Goal: Book appointment/travel/reservation

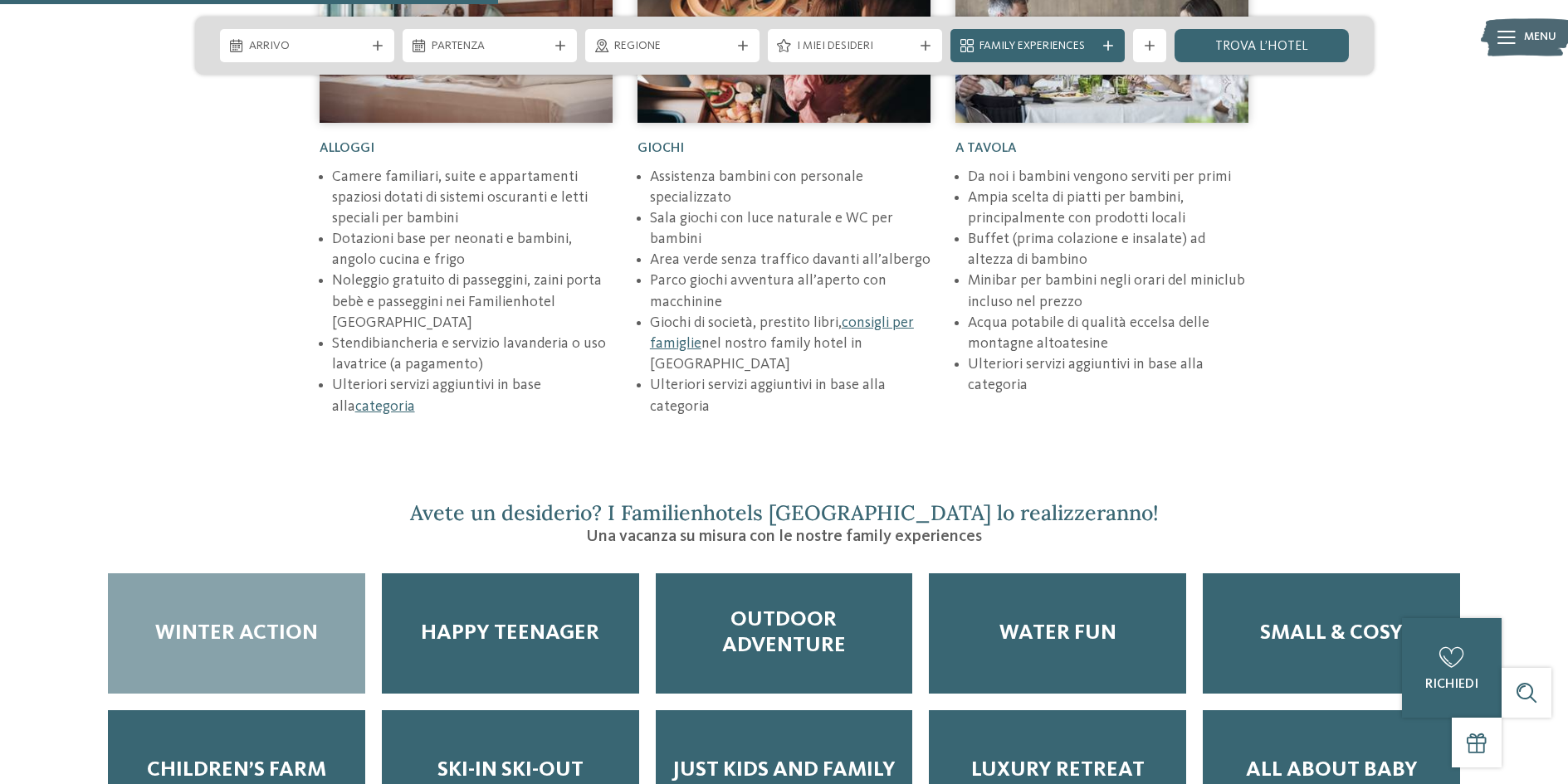
scroll to position [2573, 0]
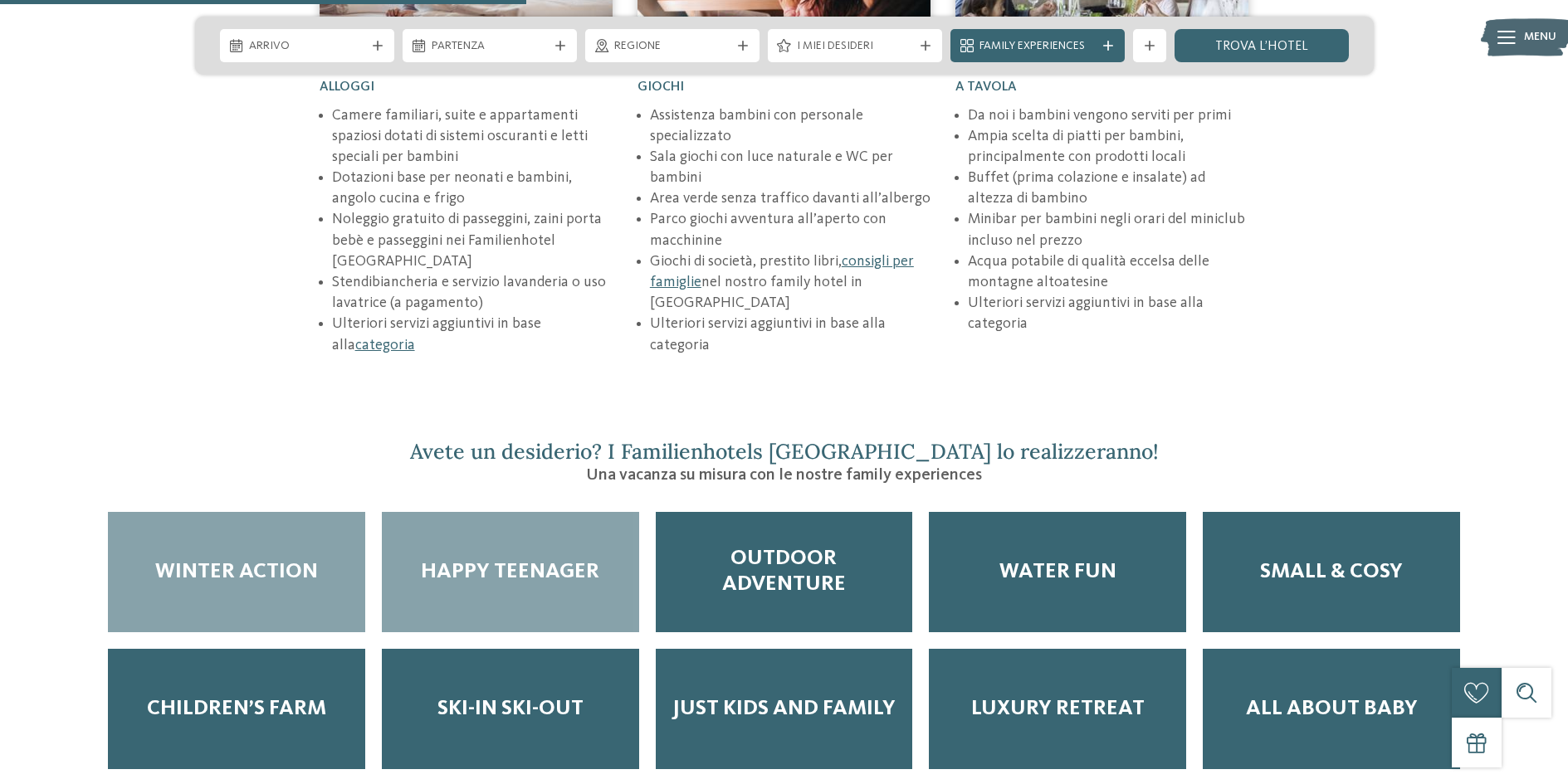
click at [558, 512] on div "Happy teenager" at bounding box center [510, 571] width 257 height 120
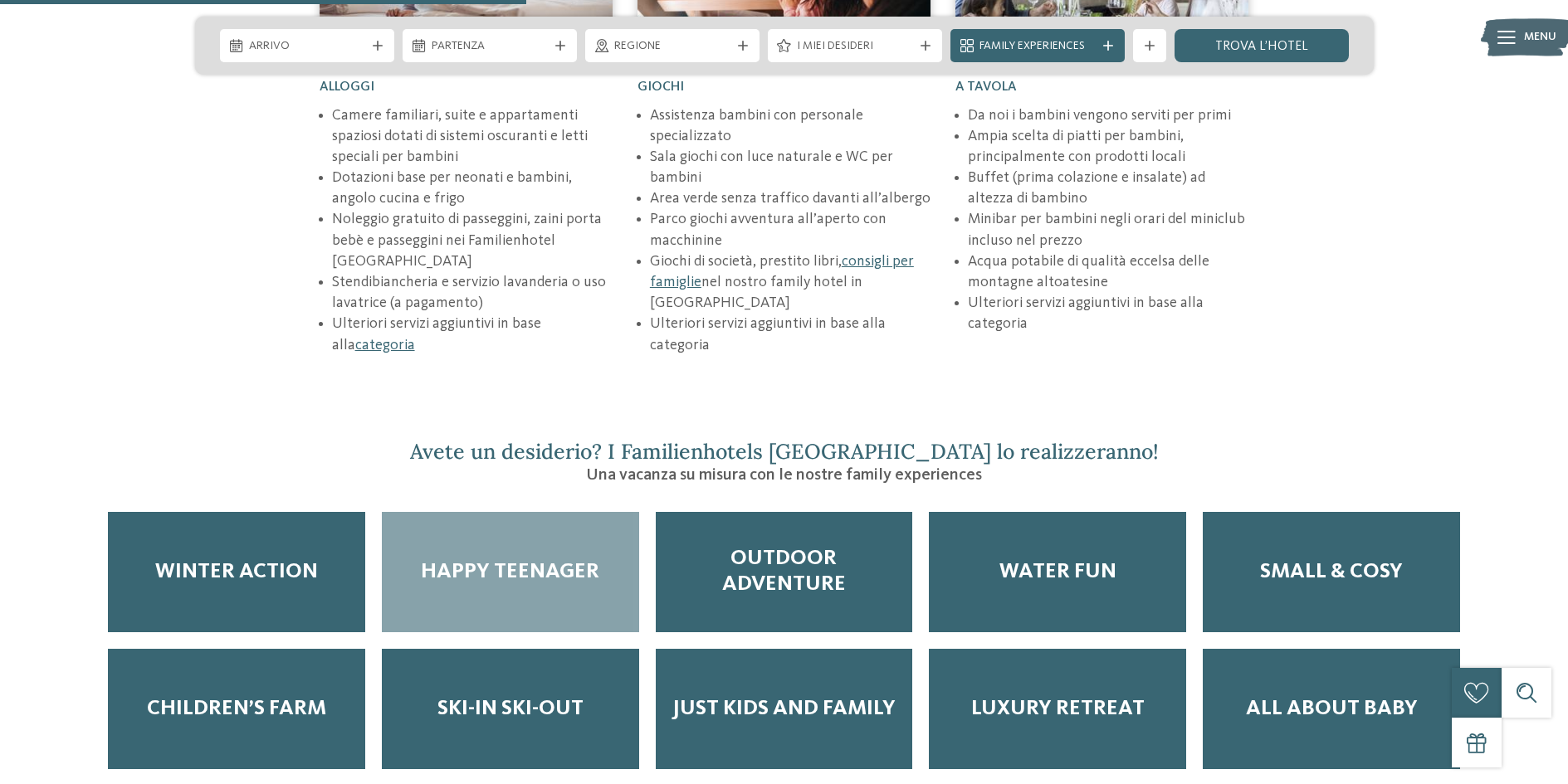
click at [499, 559] on span "Happy teenager" at bounding box center [510, 571] width 178 height 26
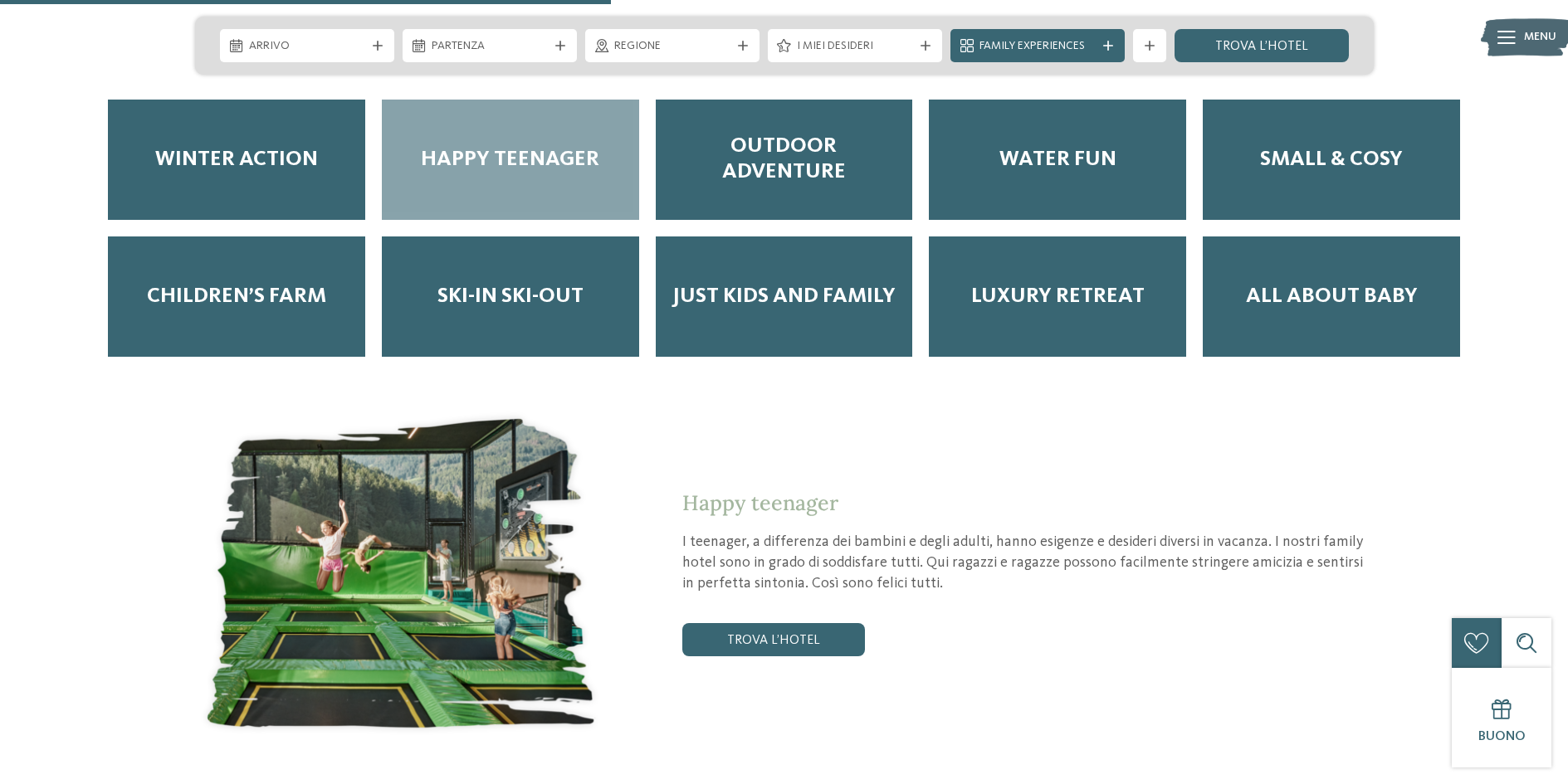
scroll to position [3153, 0]
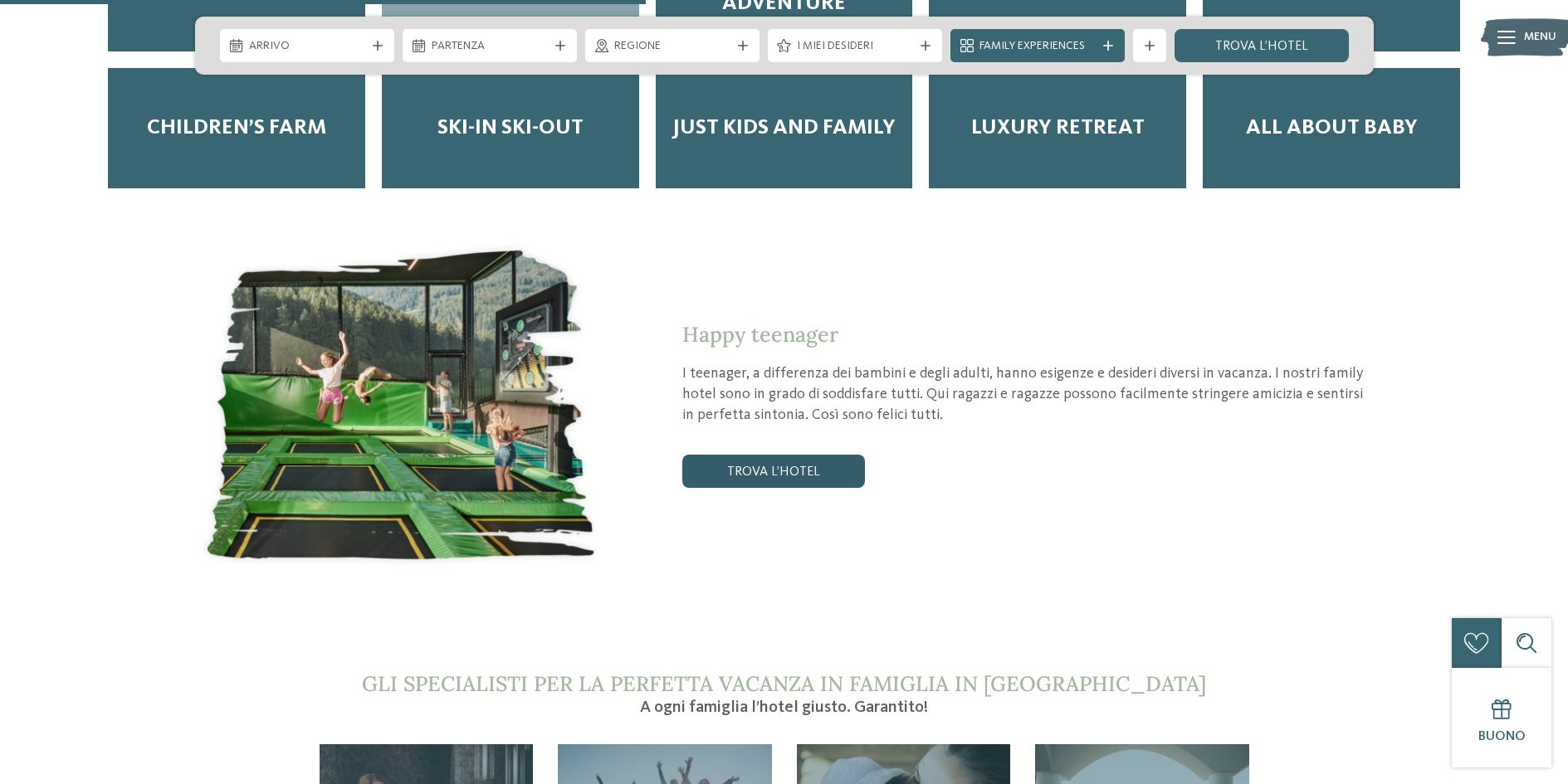
click at [791, 455] on link "trova l’hotel" at bounding box center [773, 471] width 183 height 33
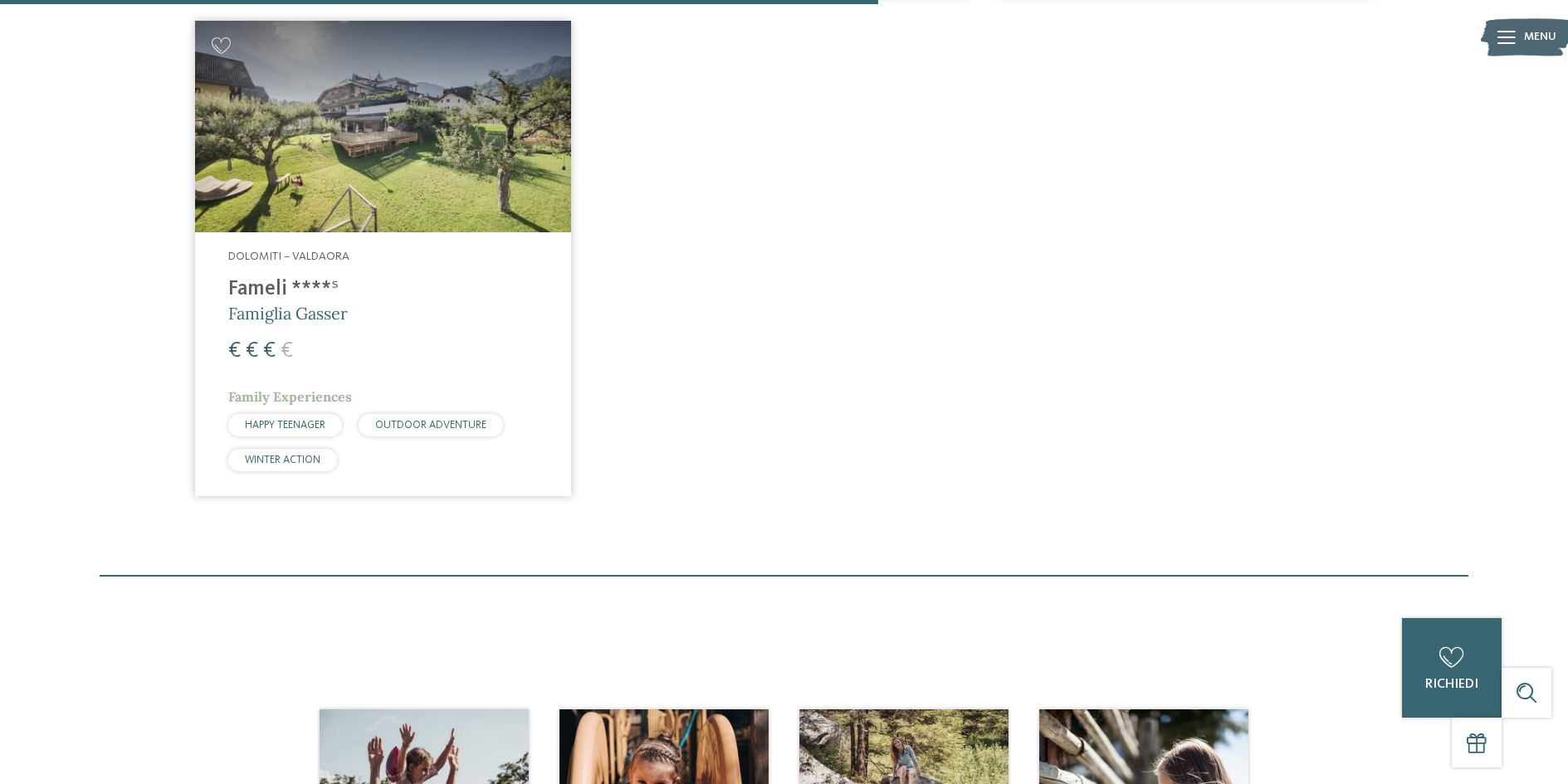
scroll to position [1042, 0]
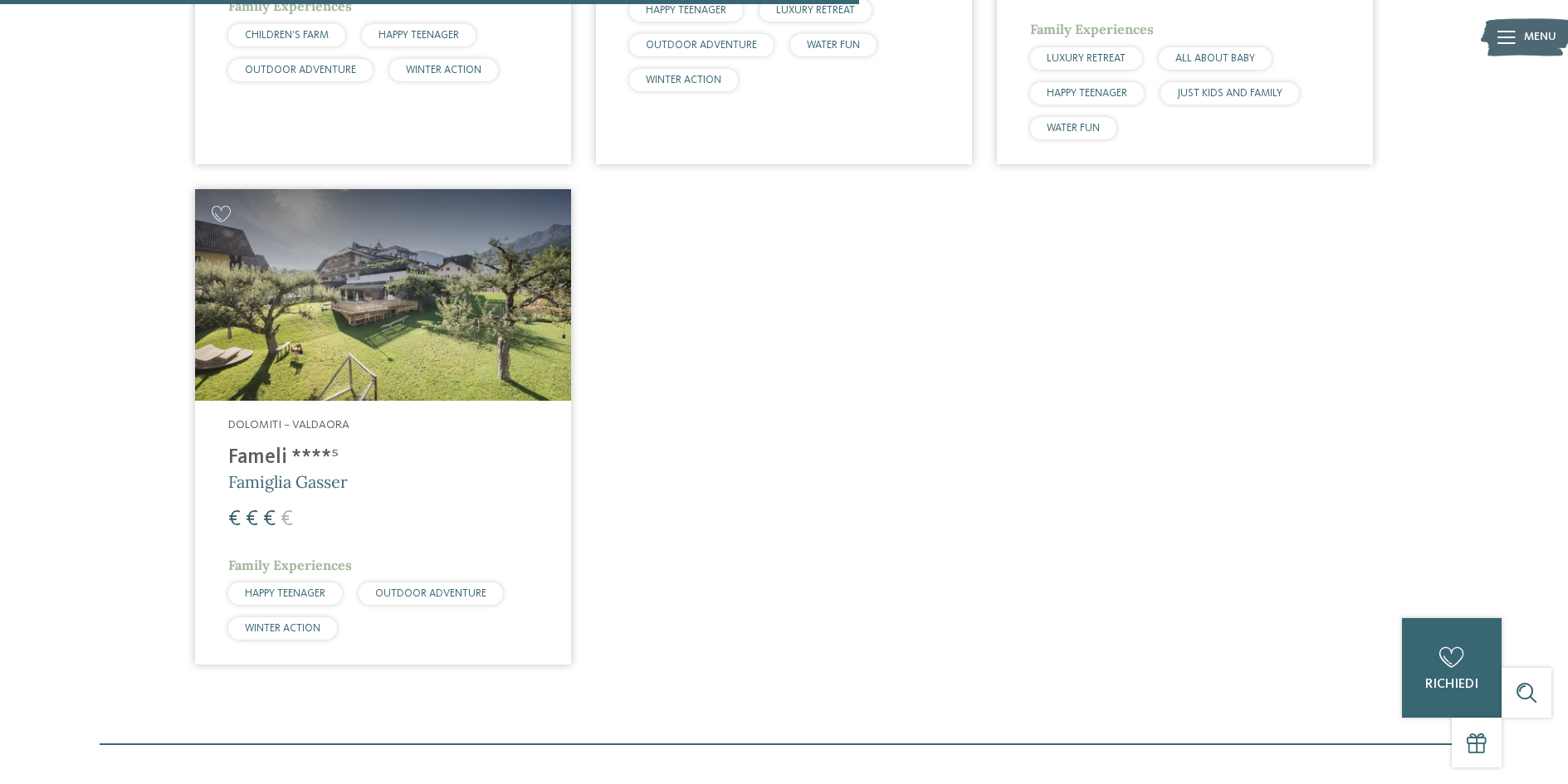
drag, startPoint x: 264, startPoint y: 464, endPoint x: 344, endPoint y: 487, distance: 83.2
click at [264, 464] on h4 "Fameli ****ˢ" at bounding box center [383, 458] width 310 height 25
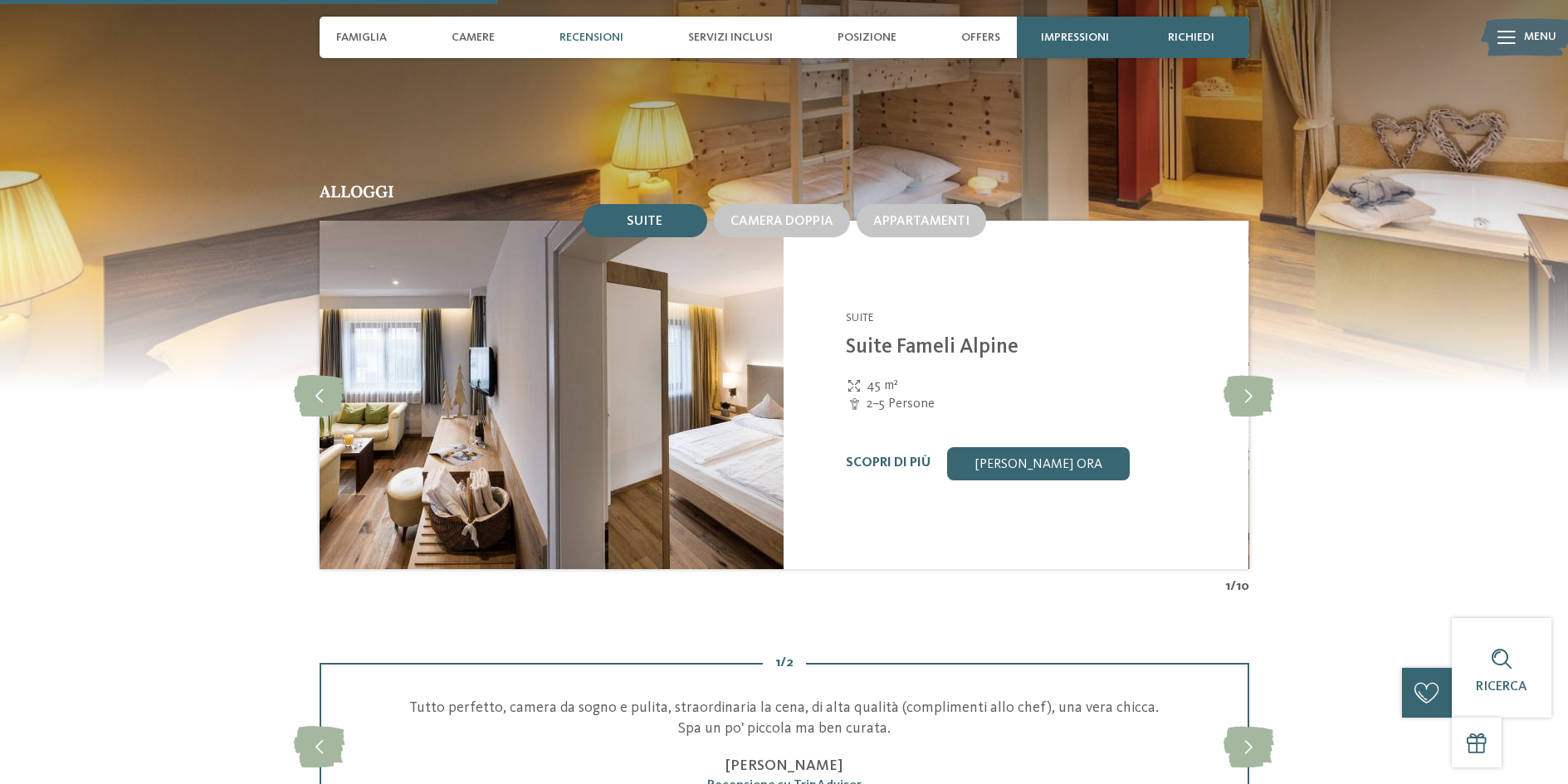
scroll to position [1577, 0]
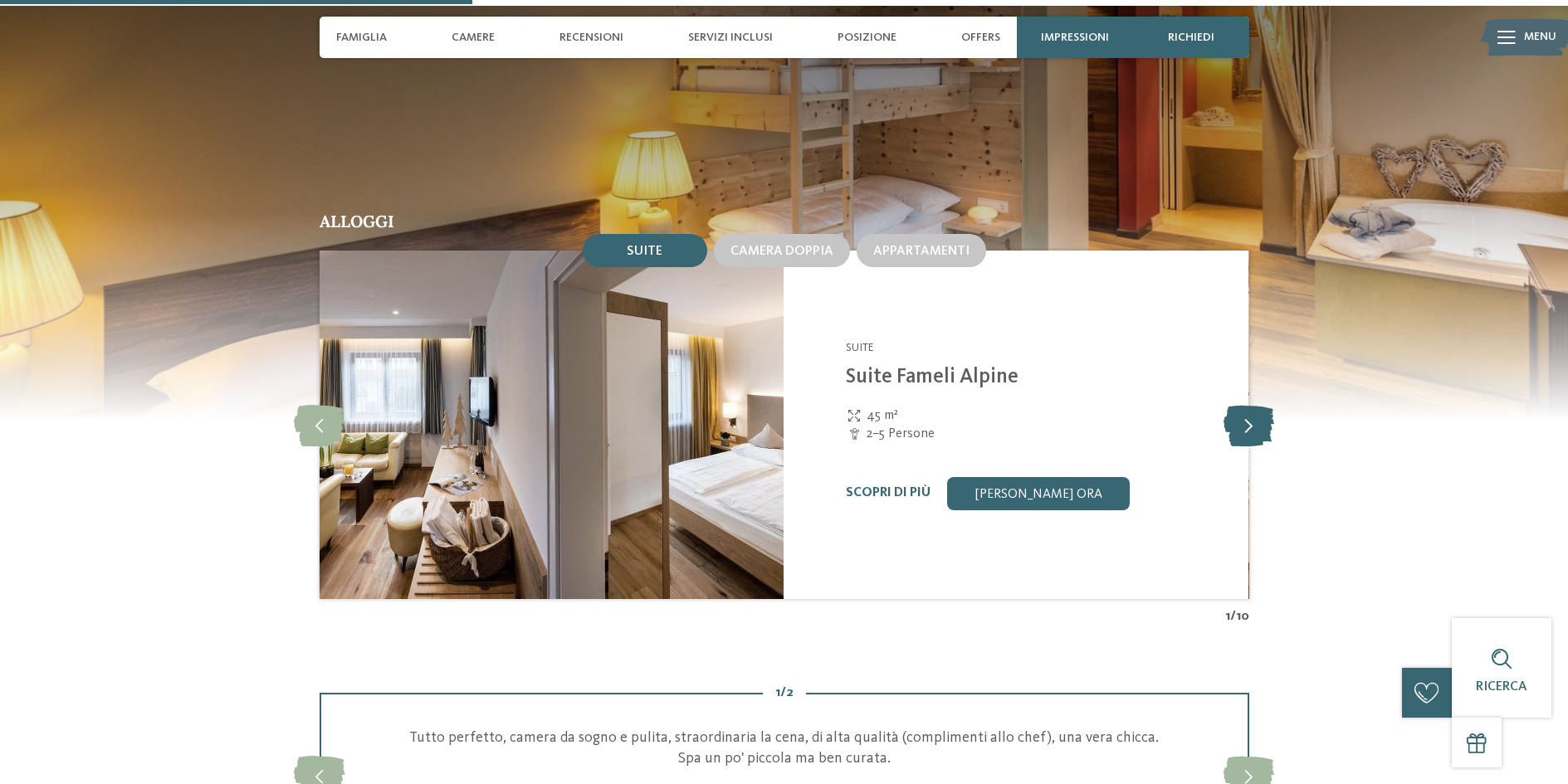
click at [1250, 404] on icon at bounding box center [1248, 424] width 51 height 42
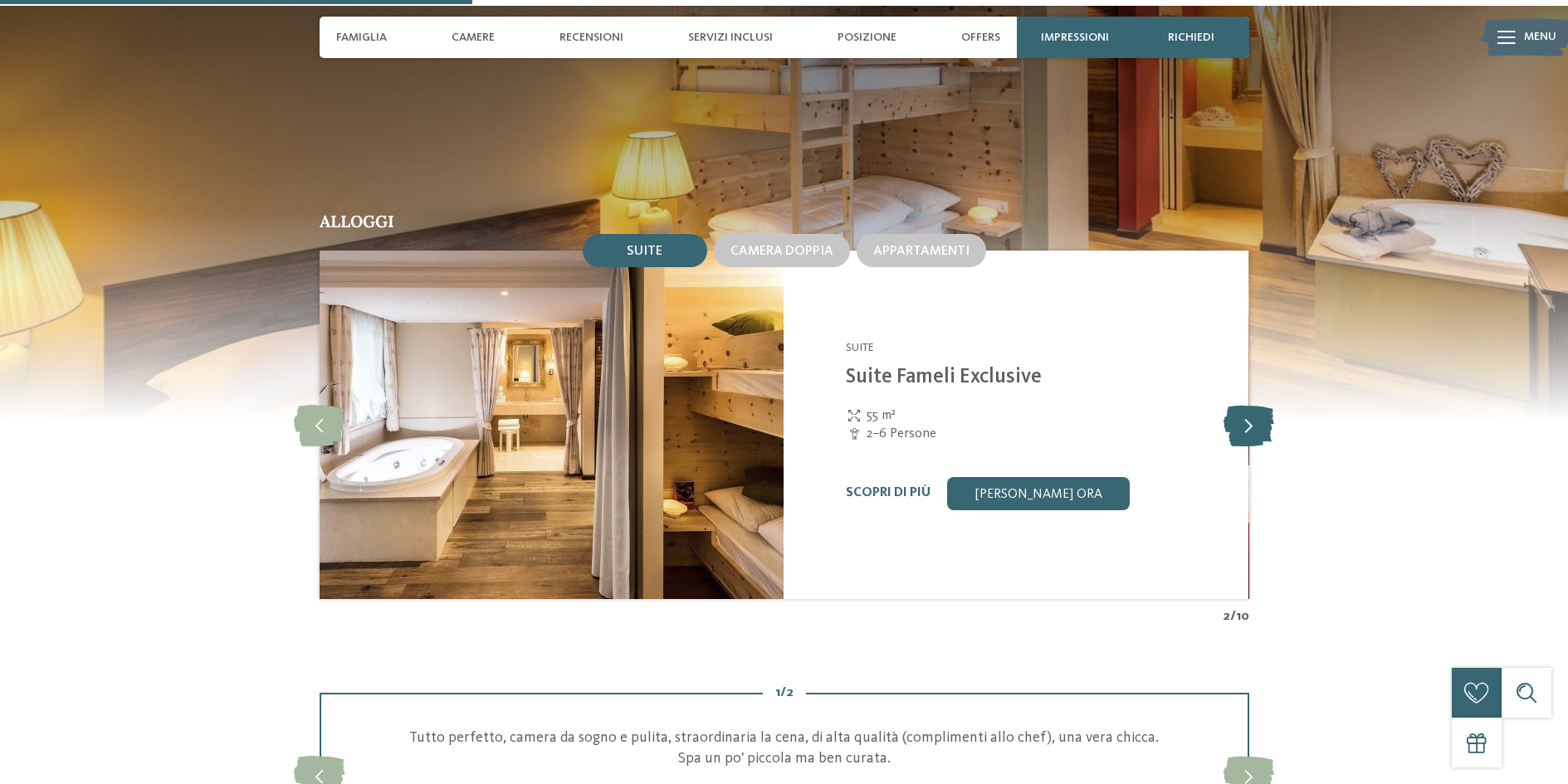
click at [1250, 404] on icon at bounding box center [1248, 424] width 51 height 42
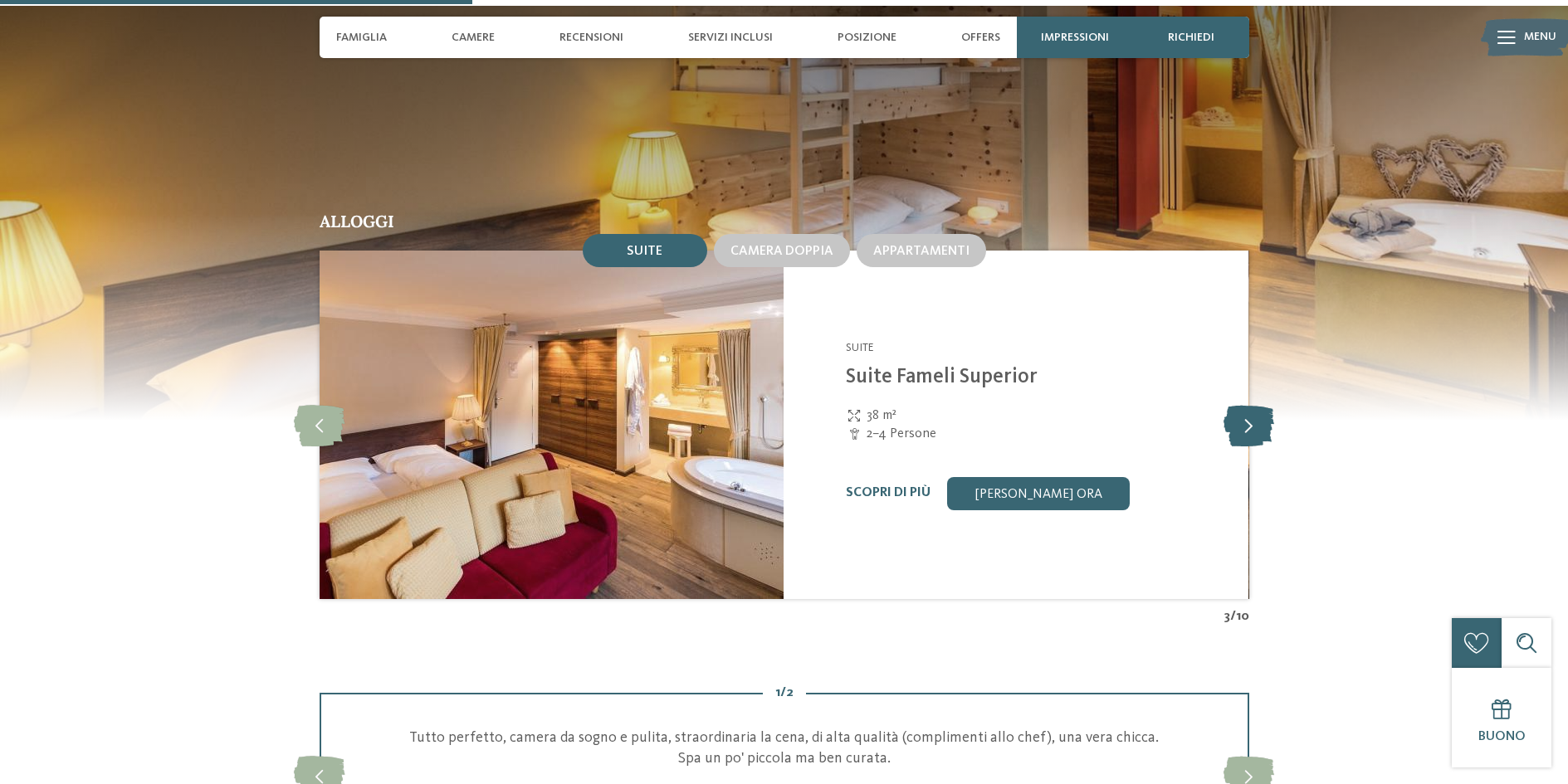
click at [1250, 404] on icon at bounding box center [1248, 424] width 51 height 42
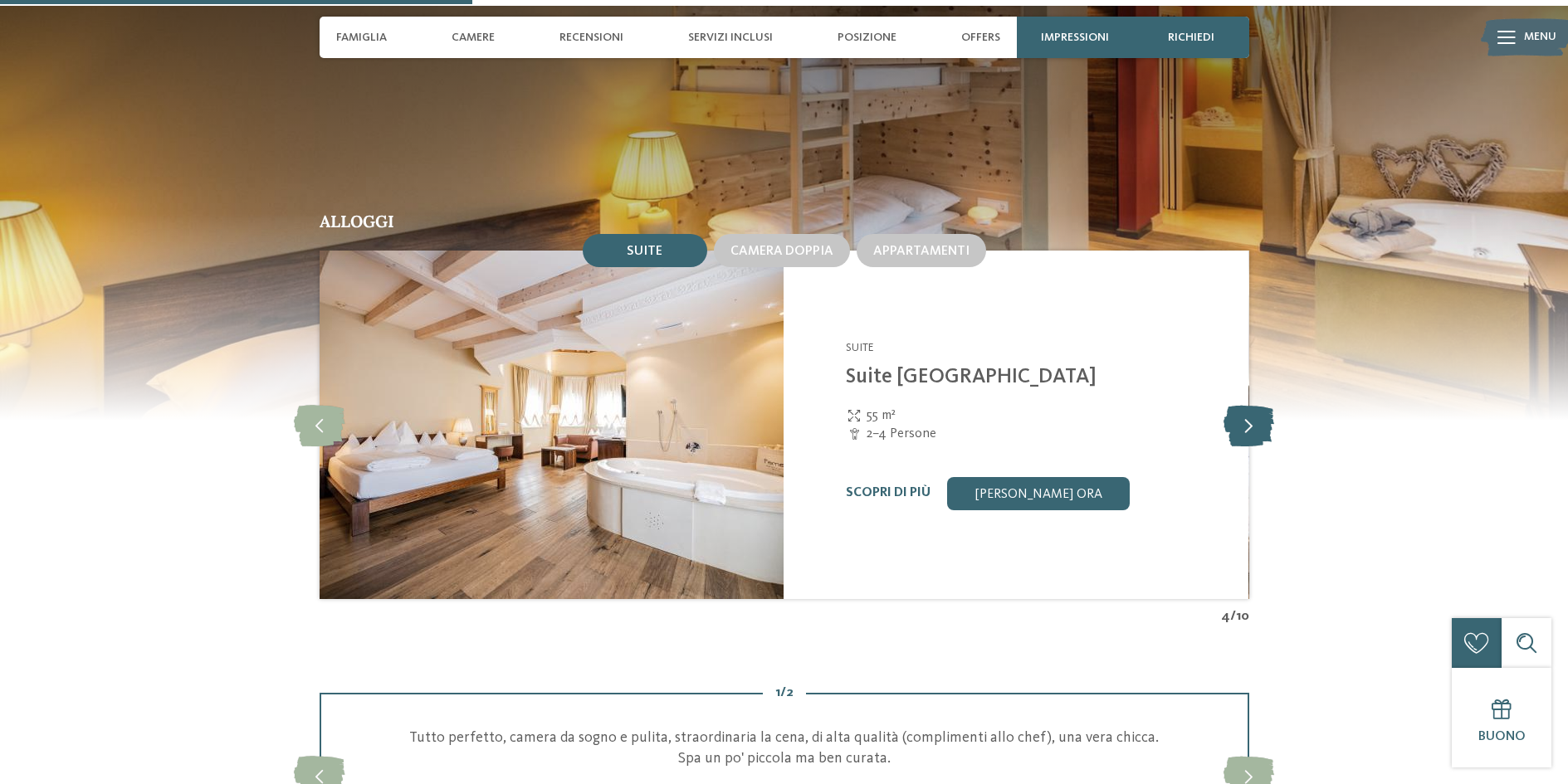
click at [1250, 404] on icon at bounding box center [1248, 424] width 51 height 42
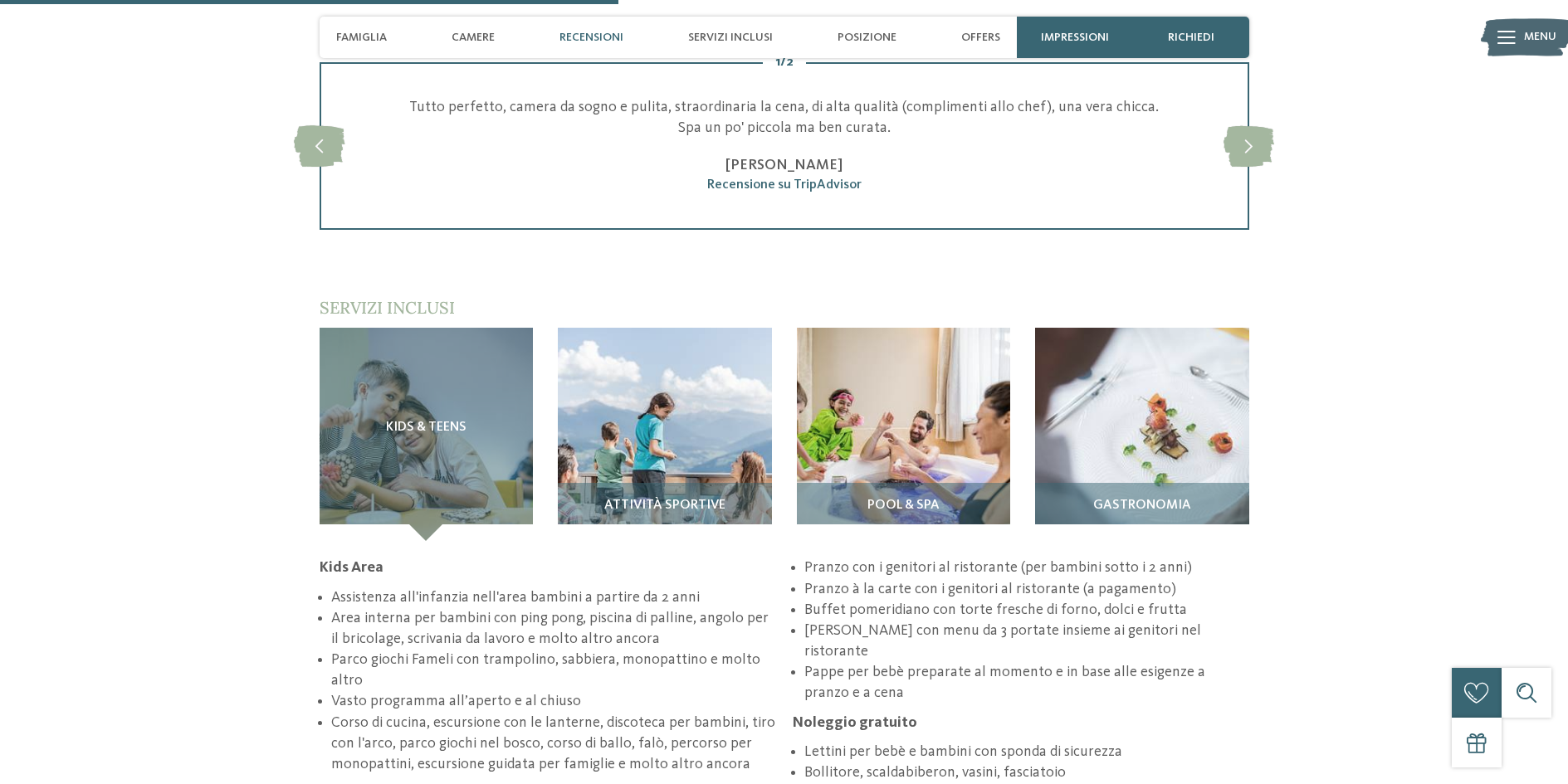
scroll to position [2241, 0]
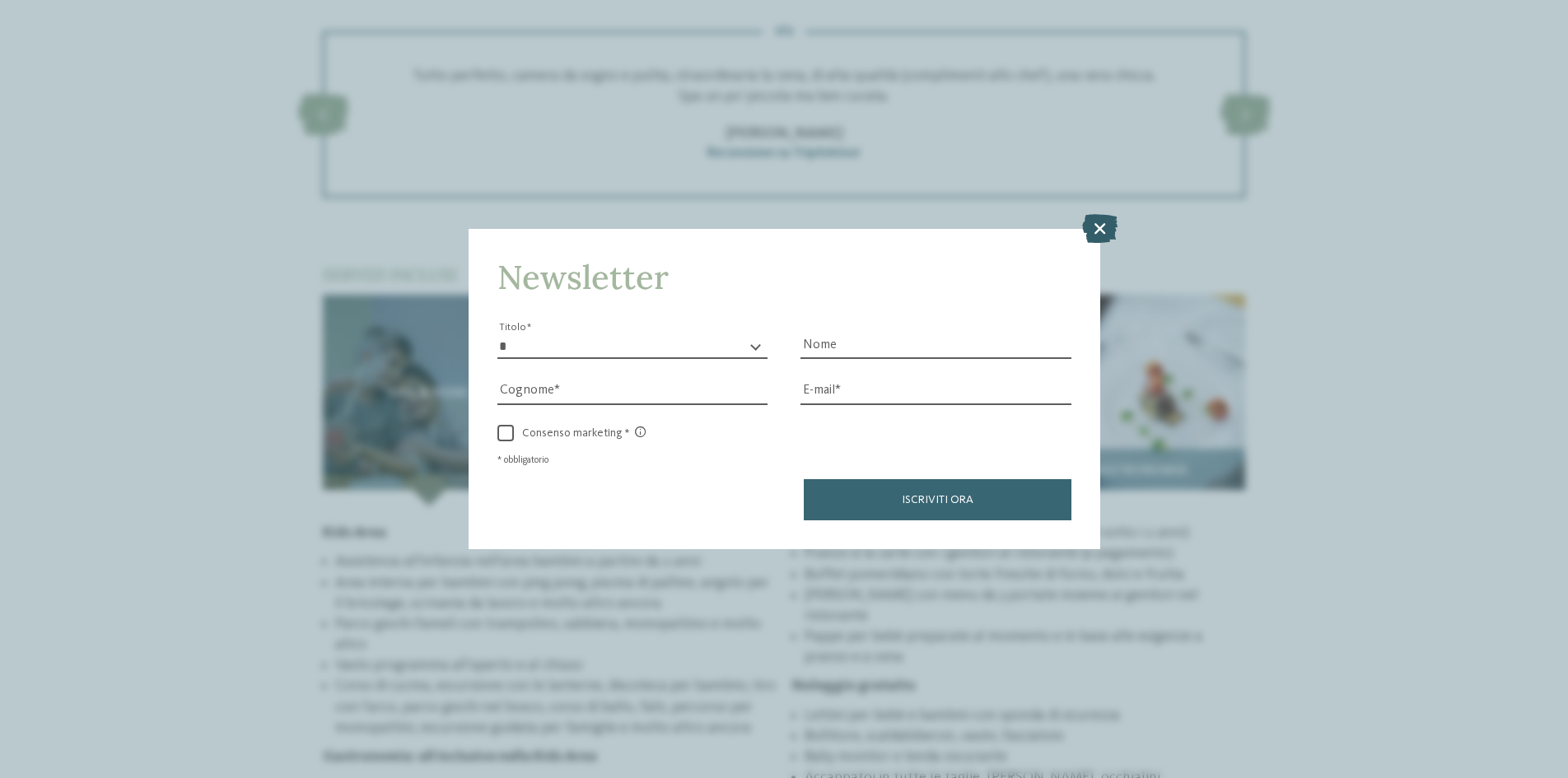
click at [1101, 221] on icon at bounding box center [1100, 228] width 35 height 29
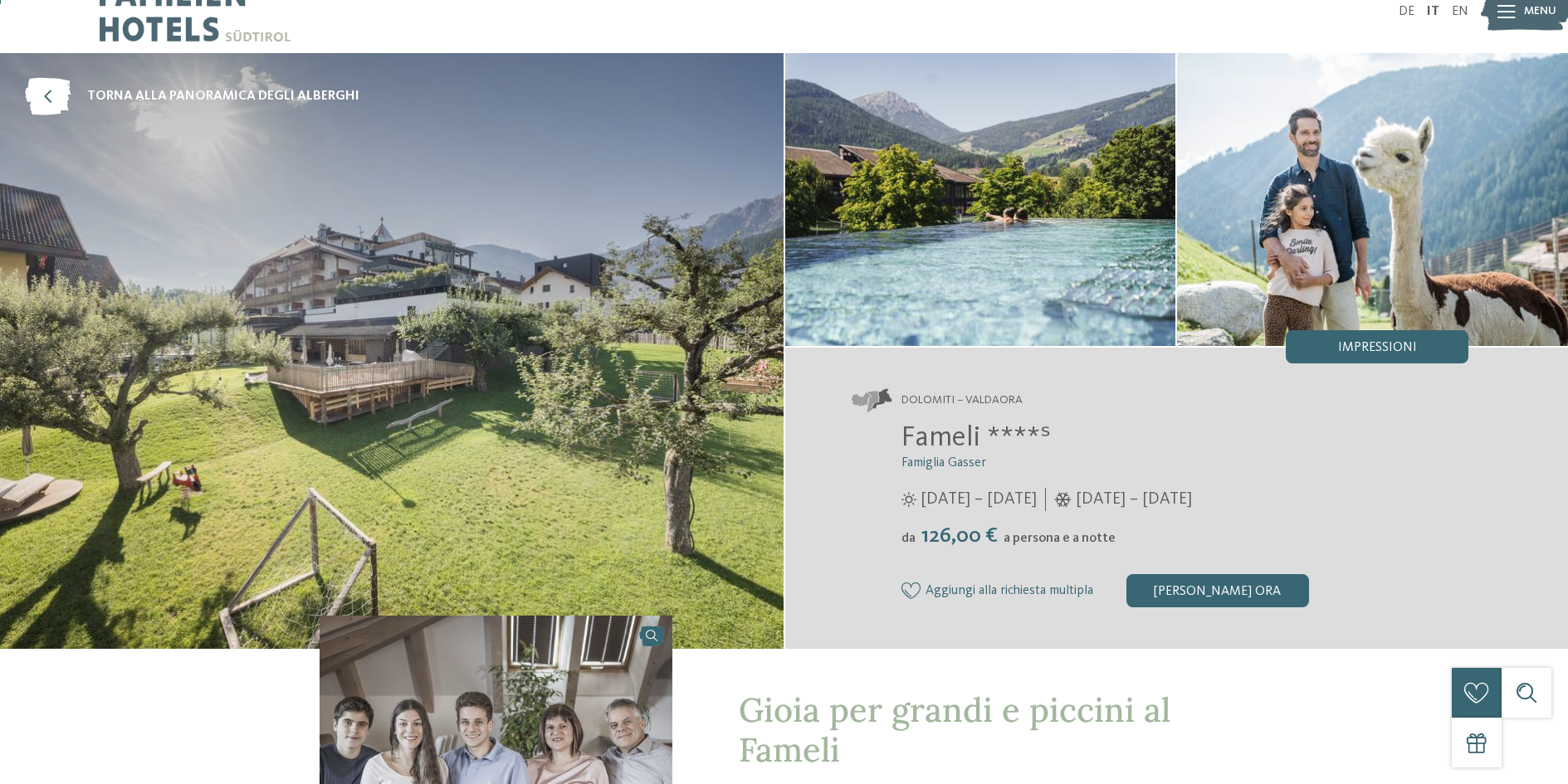
scroll to position [0, 0]
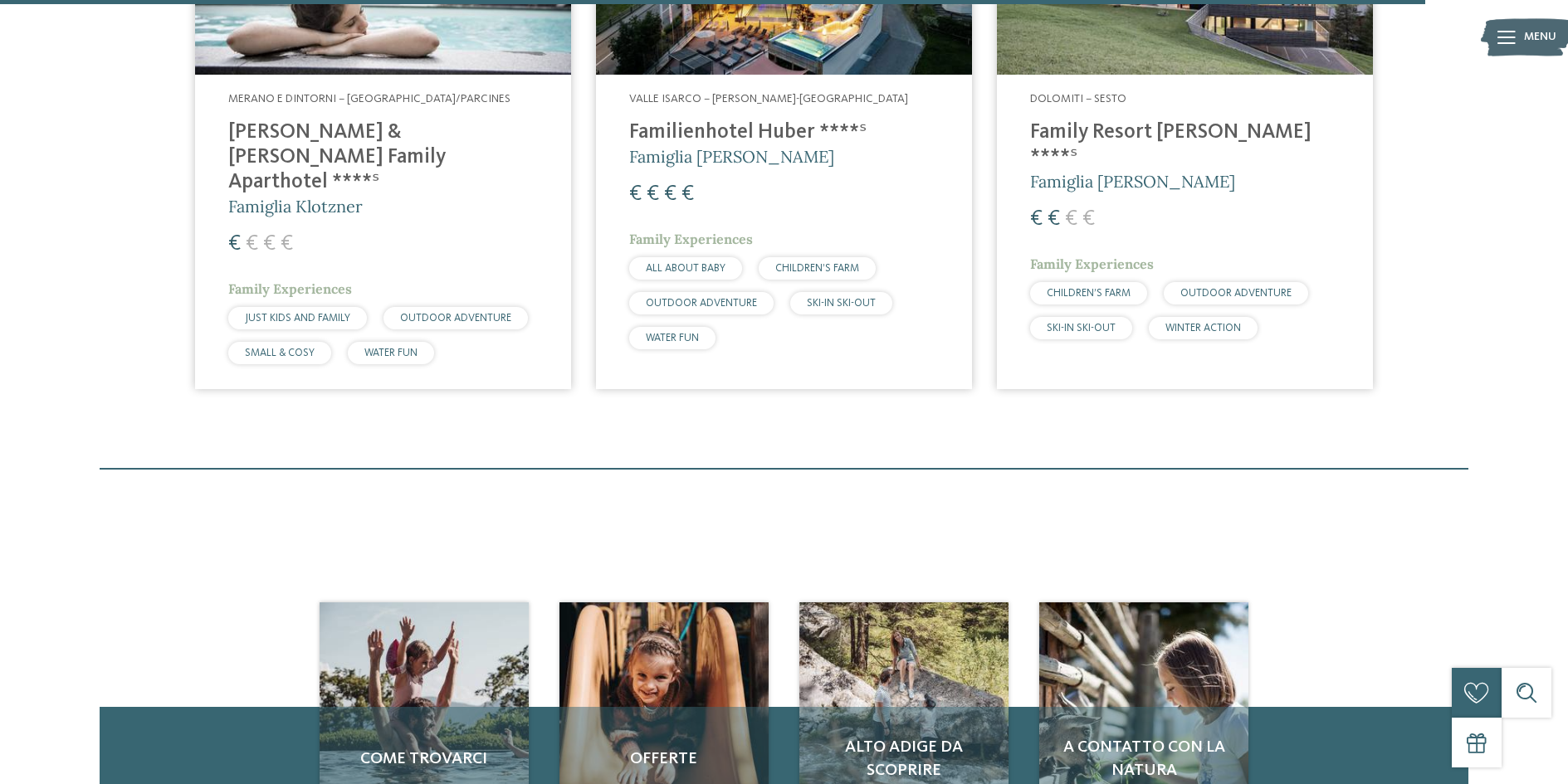
scroll to position [5144, 0]
